Goal: Task Accomplishment & Management: Use online tool/utility

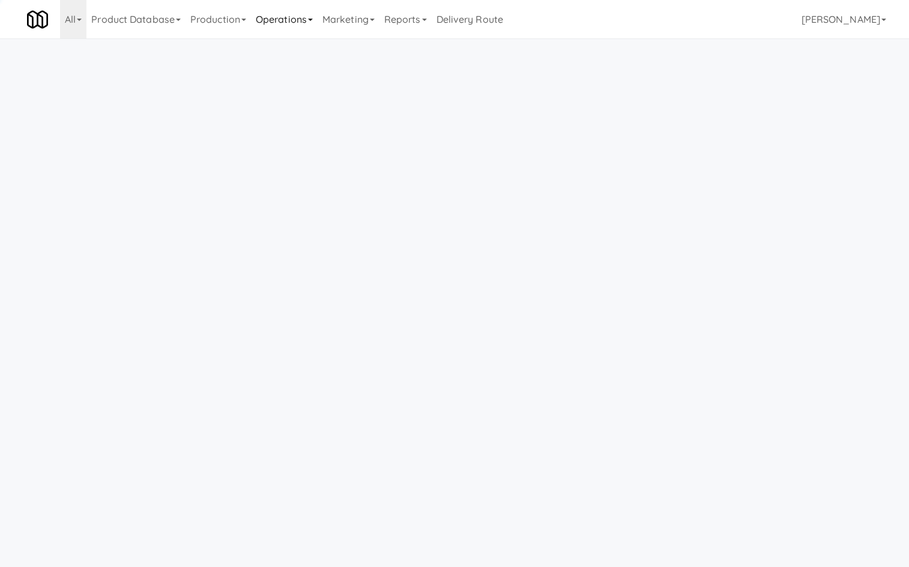
click at [280, 25] on link "Operations" at bounding box center [284, 19] width 67 height 38
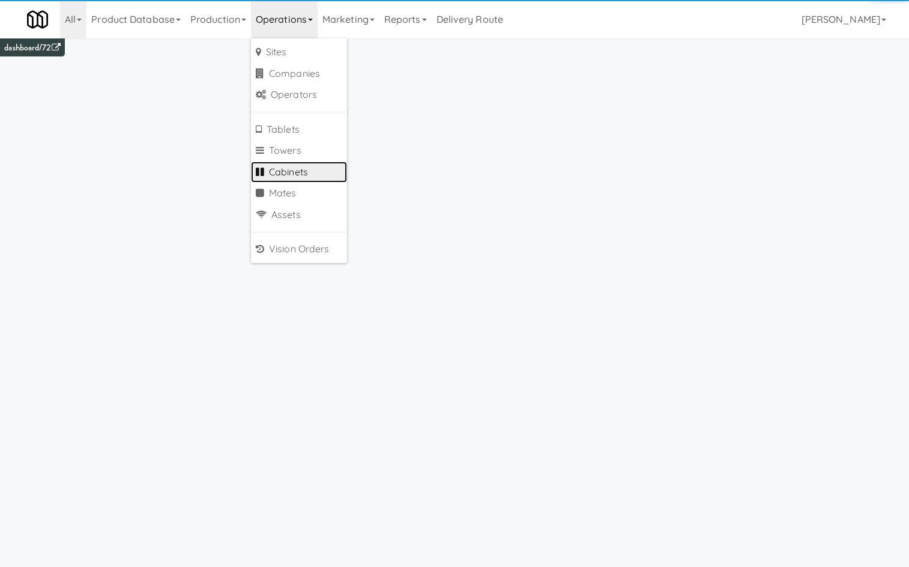
click at [301, 177] on link "Cabinets" at bounding box center [299, 173] width 96 height 22
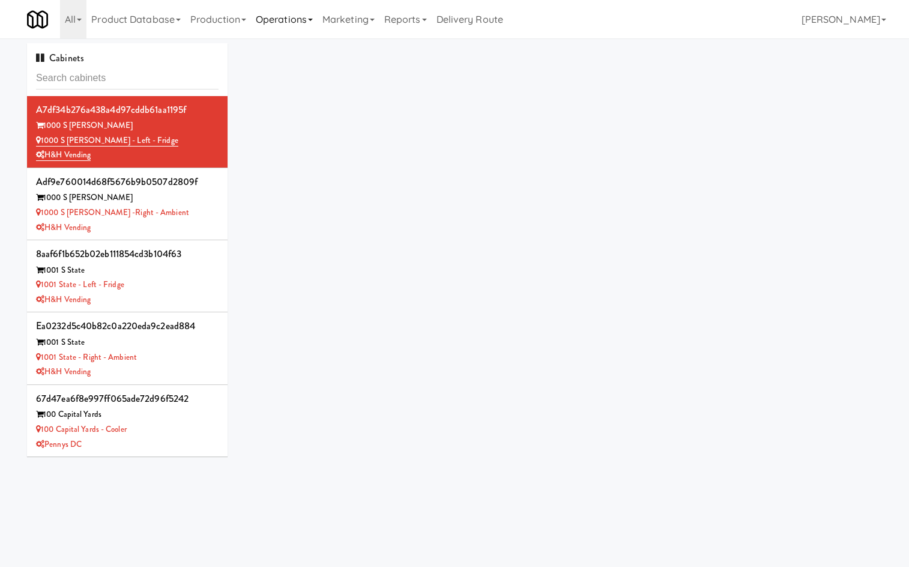
click at [286, 34] on link "Operations" at bounding box center [284, 19] width 67 height 38
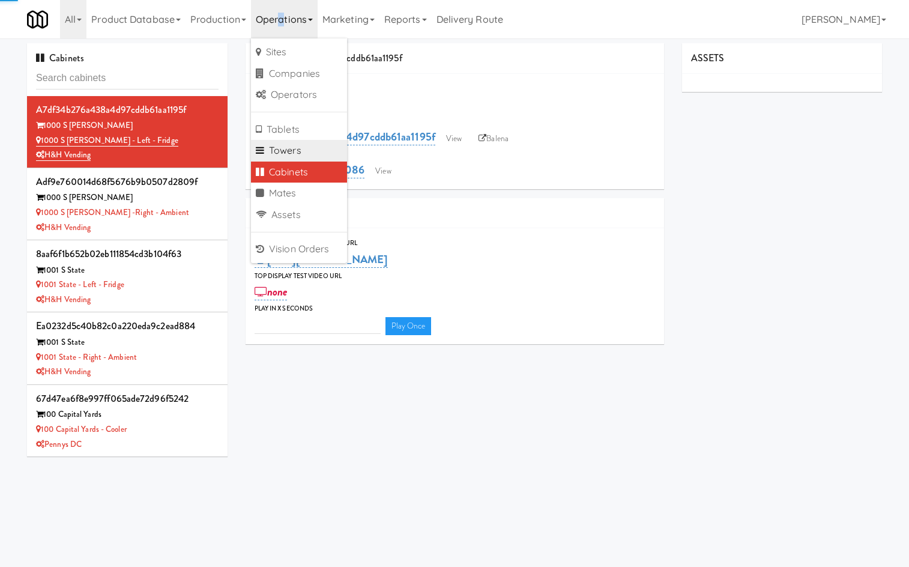
type input "3"
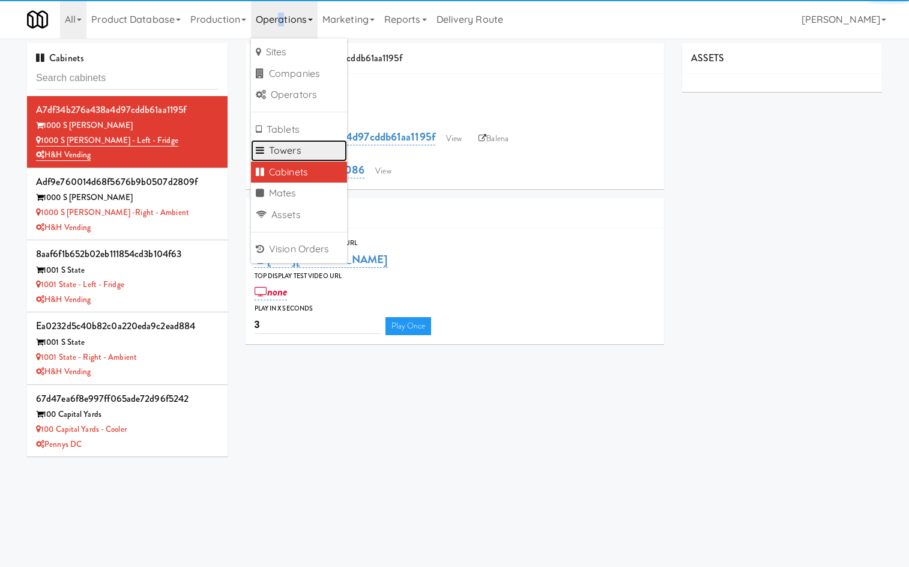
click at [279, 144] on link "Towers" at bounding box center [299, 151] width 96 height 22
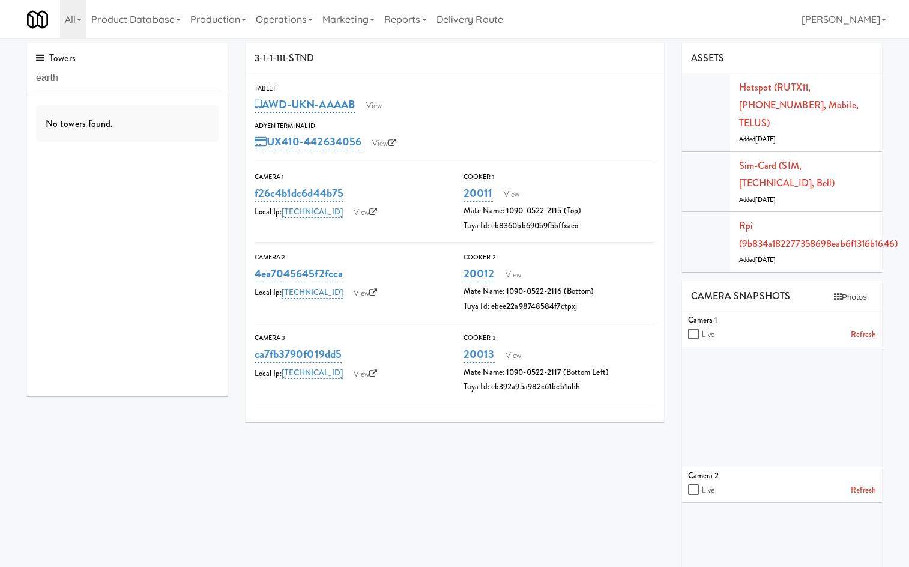
type input "earth"
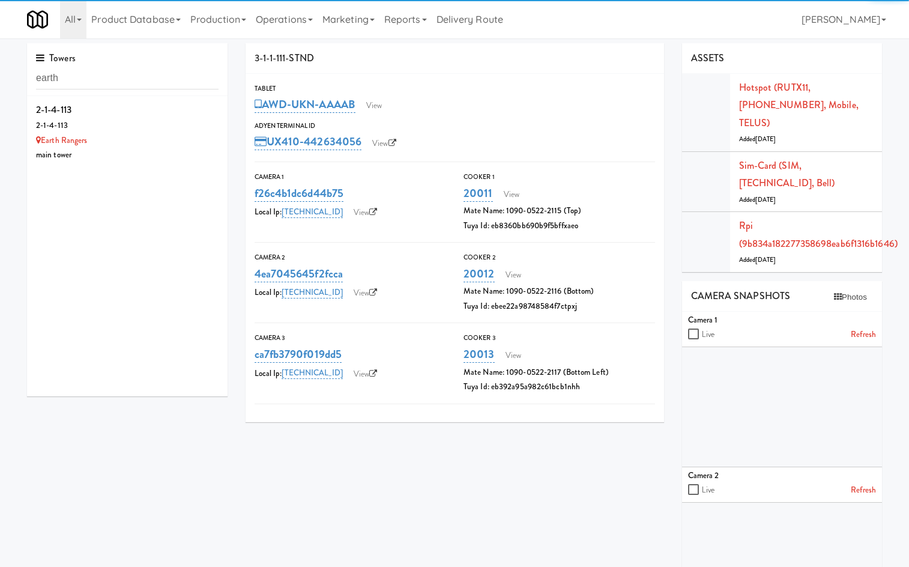
click at [160, 129] on div "2-1-4-113" at bounding box center [127, 125] width 183 height 15
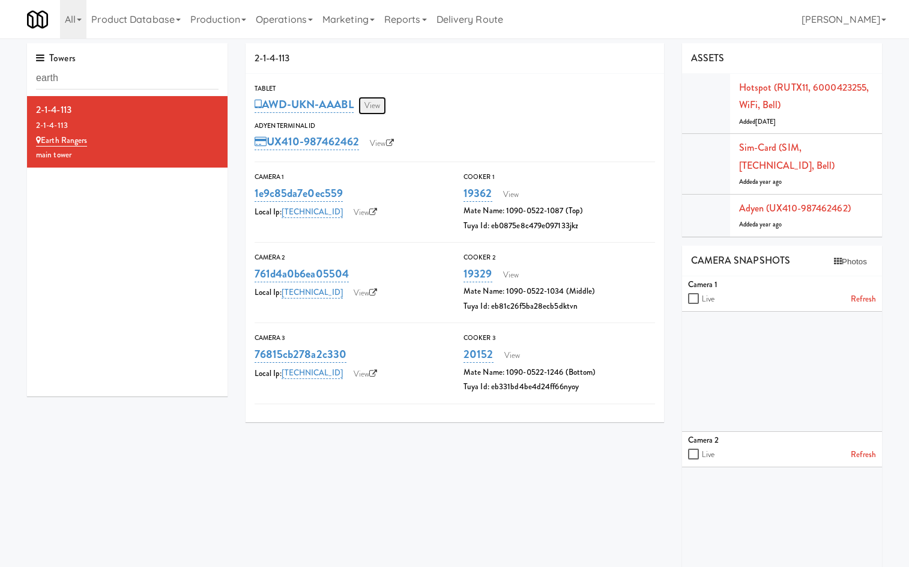
click at [377, 103] on link "View" at bounding box center [372, 106] width 28 height 18
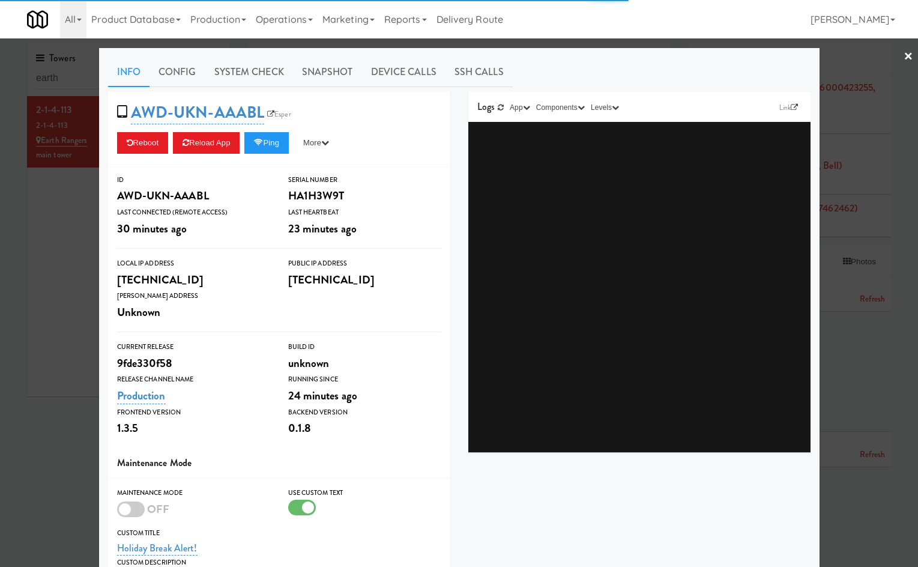
drag, startPoint x: 238, startPoint y: 77, endPoint x: 195, endPoint y: 89, distance: 44.9
click at [234, 79] on link "System Check" at bounding box center [249, 72] width 88 height 30
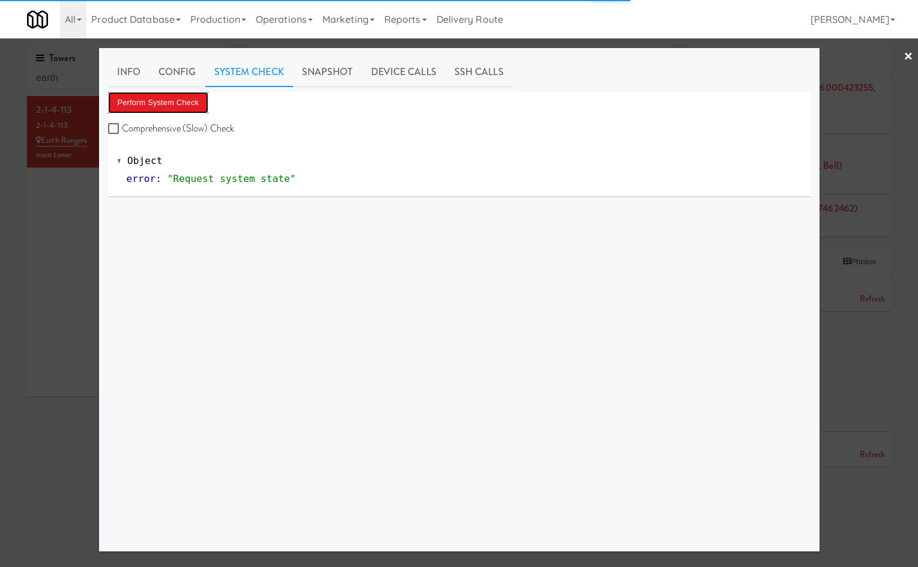
click at [162, 96] on button "Perform System Check" at bounding box center [158, 103] width 101 height 22
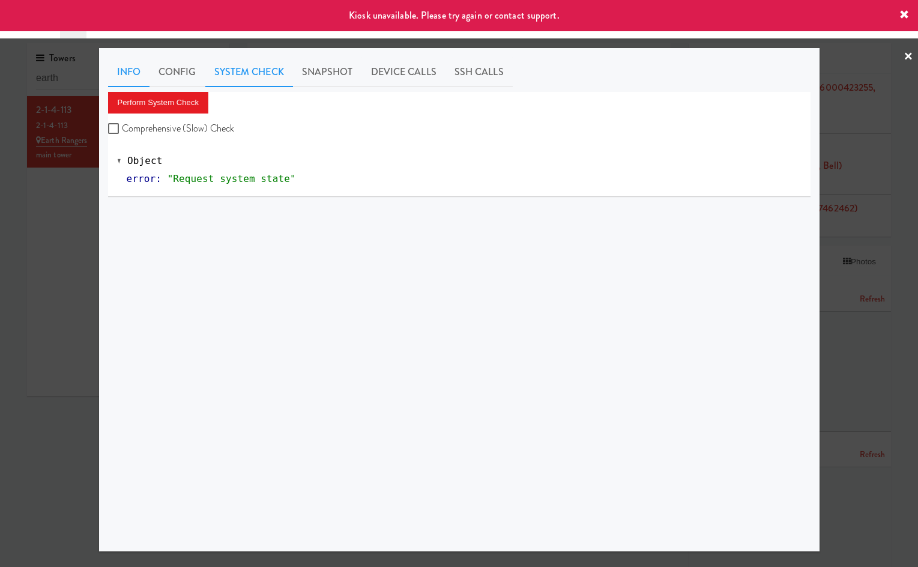
drag, startPoint x: 126, startPoint y: 65, endPoint x: 139, endPoint y: 68, distance: 13.0
click at [127, 65] on link "Info" at bounding box center [128, 72] width 41 height 30
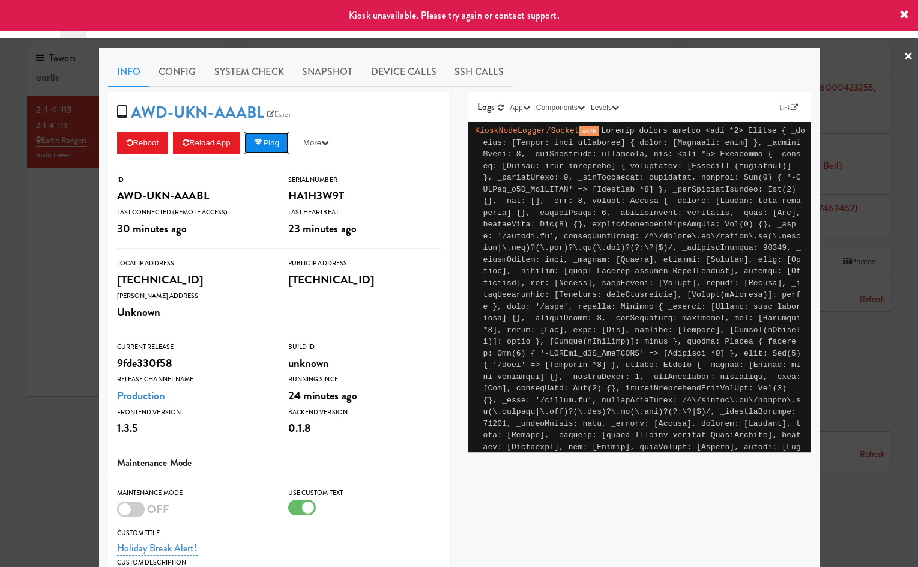
click at [280, 135] on button "Ping" at bounding box center [266, 143] width 44 height 22
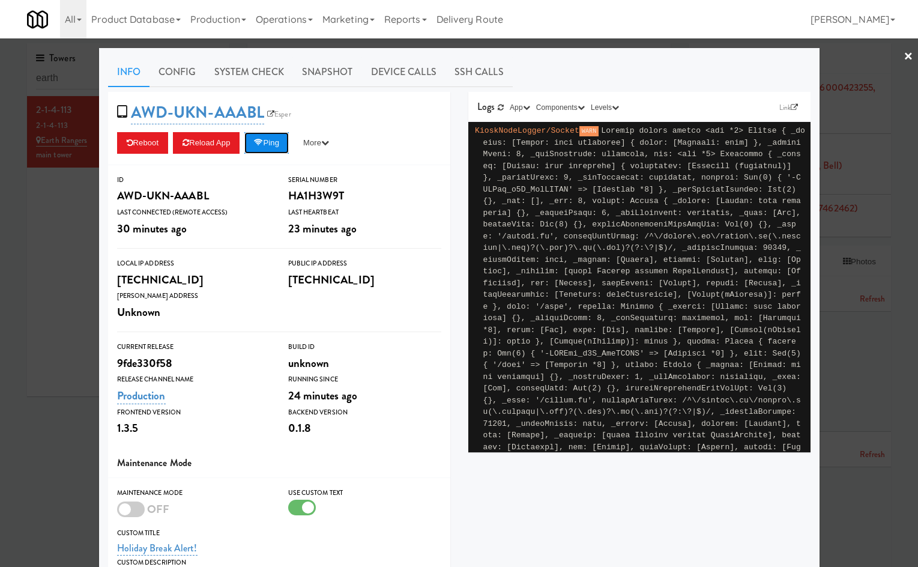
click at [262, 143] on icon at bounding box center [258, 143] width 9 height 8
